Goal: Task Accomplishment & Management: Use online tool/utility

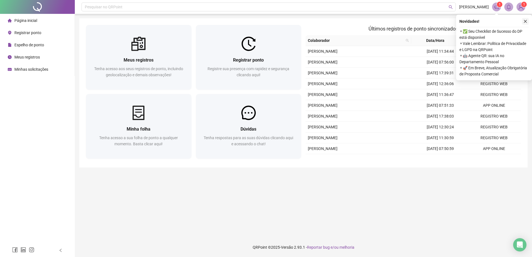
click at [525, 20] on icon "close" at bounding box center [525, 21] width 4 height 4
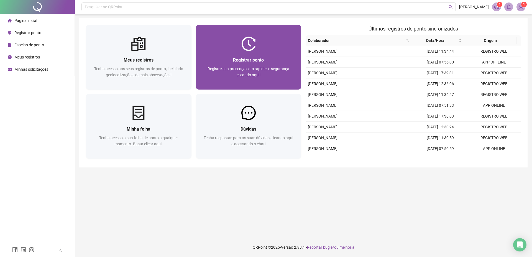
click at [246, 49] on img at bounding box center [248, 44] width 14 height 14
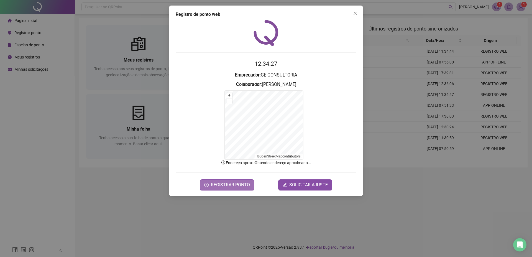
click at [227, 183] on span "REGISTRAR PONTO" at bounding box center [230, 184] width 39 height 7
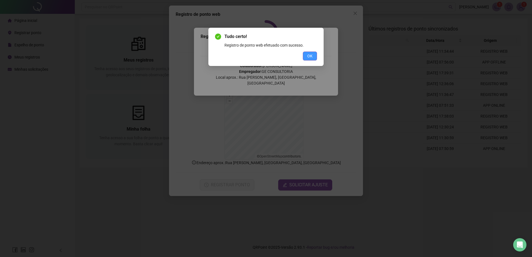
click at [311, 57] on span "OK" at bounding box center [309, 56] width 5 height 6
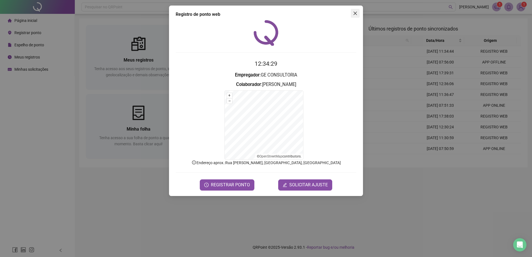
click at [356, 12] on icon "close" at bounding box center [354, 13] width 3 height 3
